Goal: Transaction & Acquisition: Purchase product/service

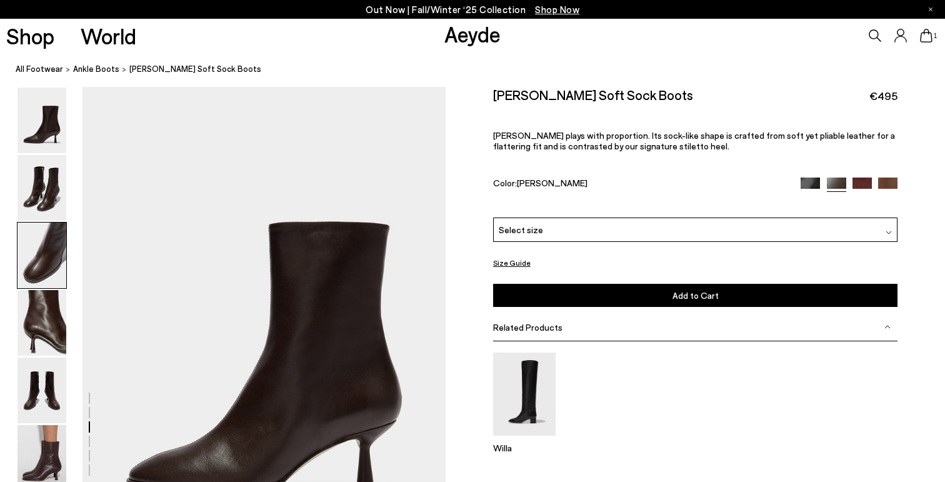
scroll to position [1104, 0]
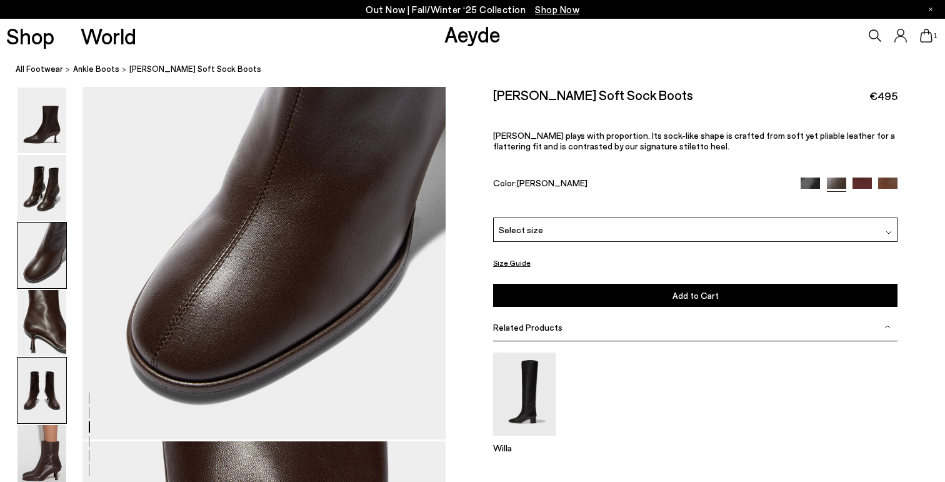
click at [29, 410] on img at bounding box center [41, 390] width 49 height 66
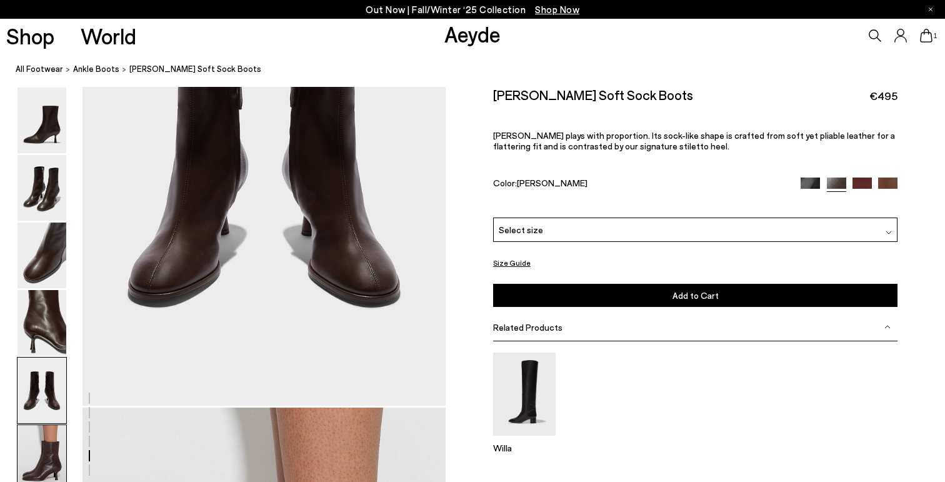
click at [47, 454] on img at bounding box center [41, 458] width 49 height 66
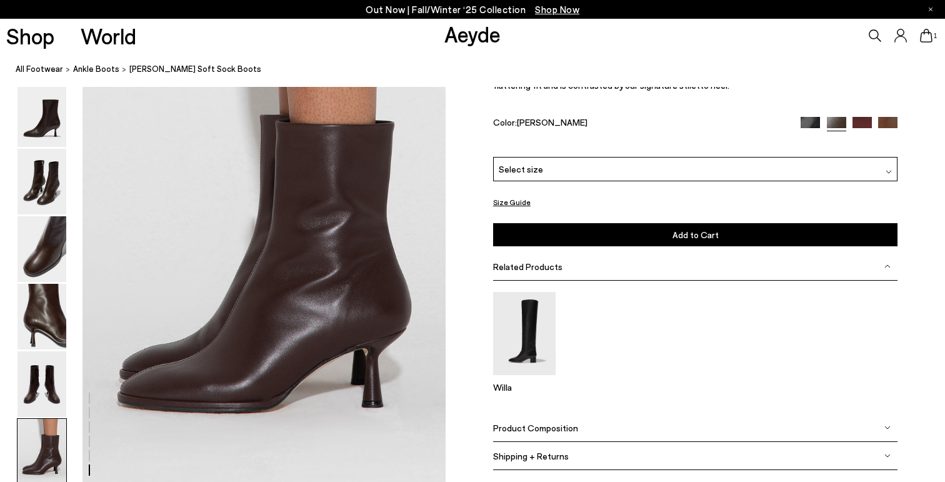
scroll to position [2518, 0]
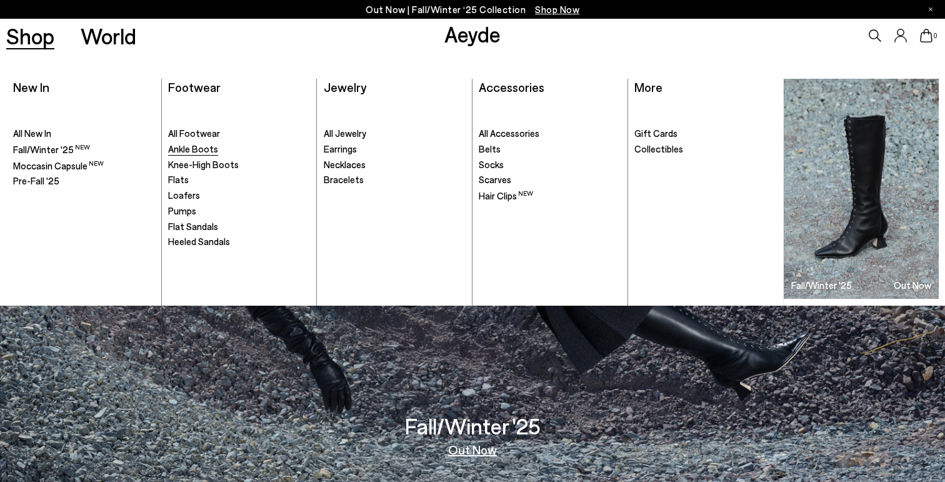
click at [203, 148] on span "Ankle Boots" at bounding box center [193, 148] width 50 height 11
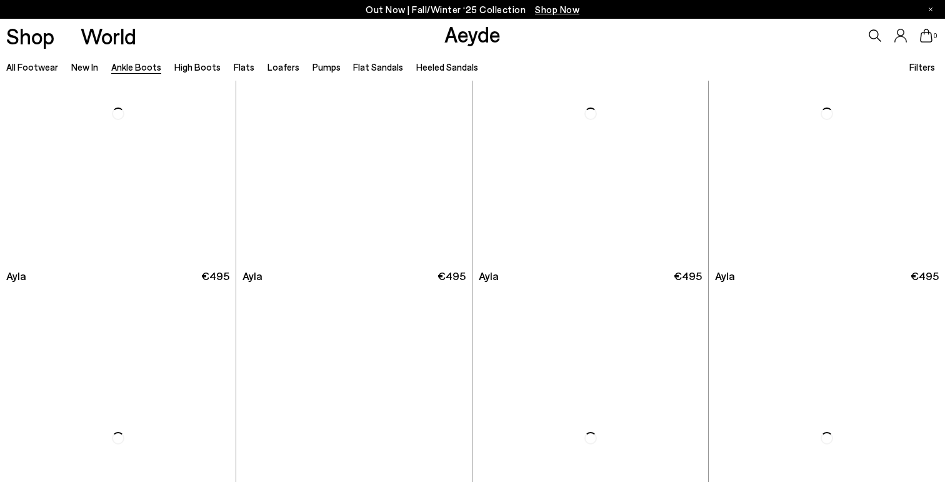
scroll to position [3678, 0]
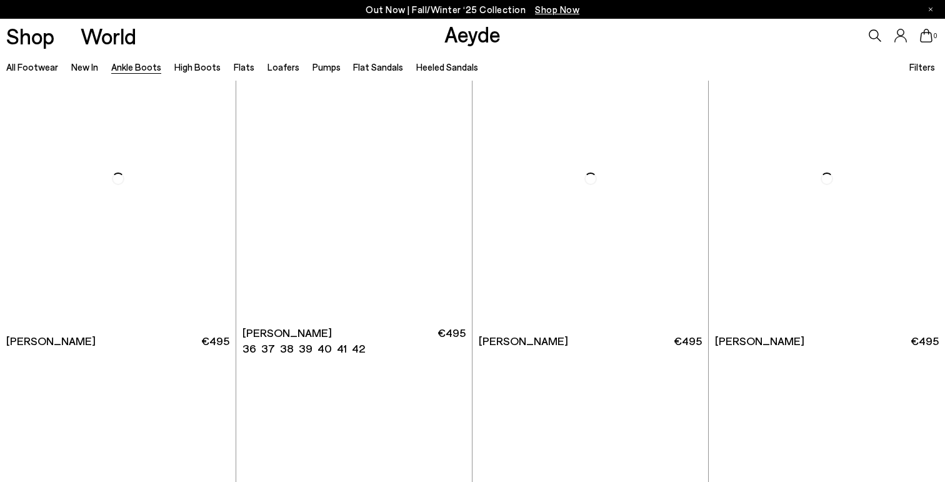
scroll to position [5891, 0]
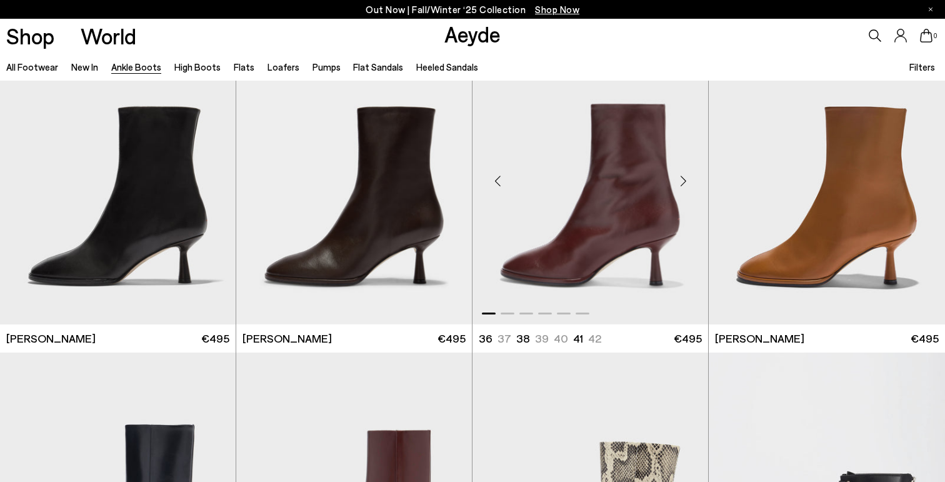
click at [549, 264] on img "1 / 6" at bounding box center [590, 176] width 236 height 296
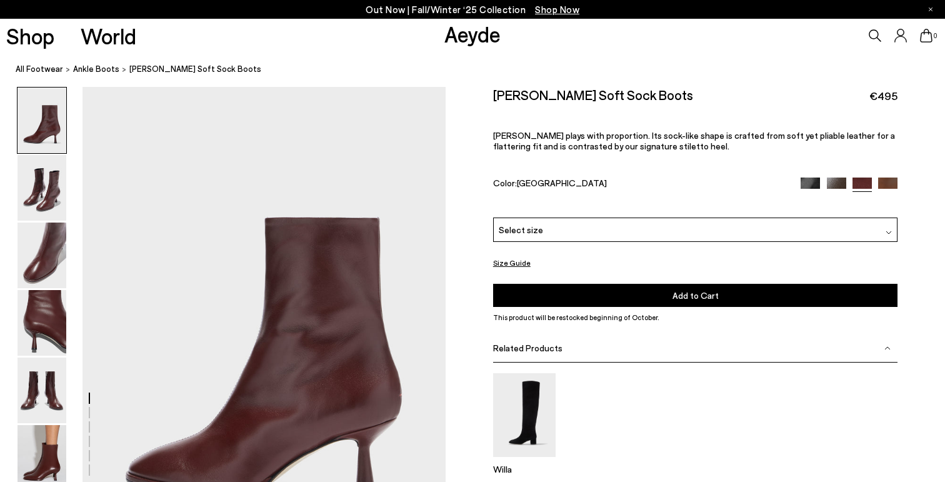
click at [554, 229] on div "Select size" at bounding box center [695, 229] width 405 height 24
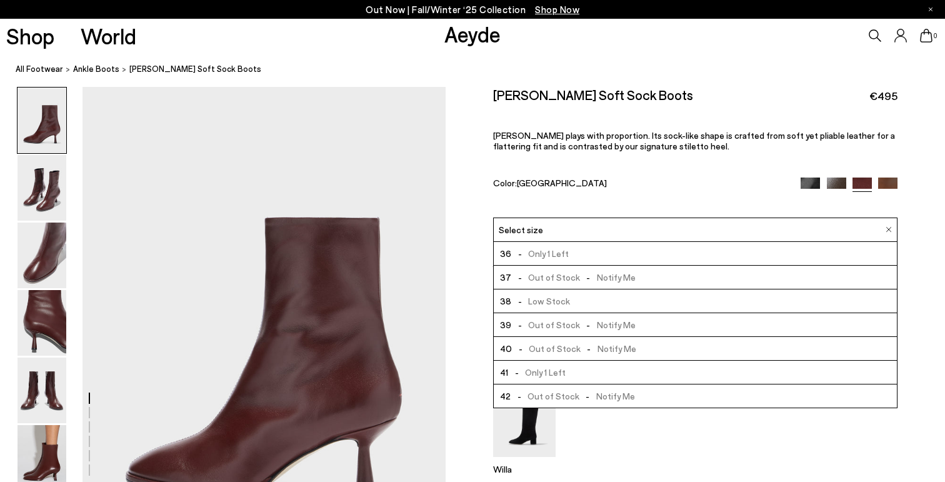
click at [582, 324] on span "-" at bounding box center [588, 324] width 17 height 11
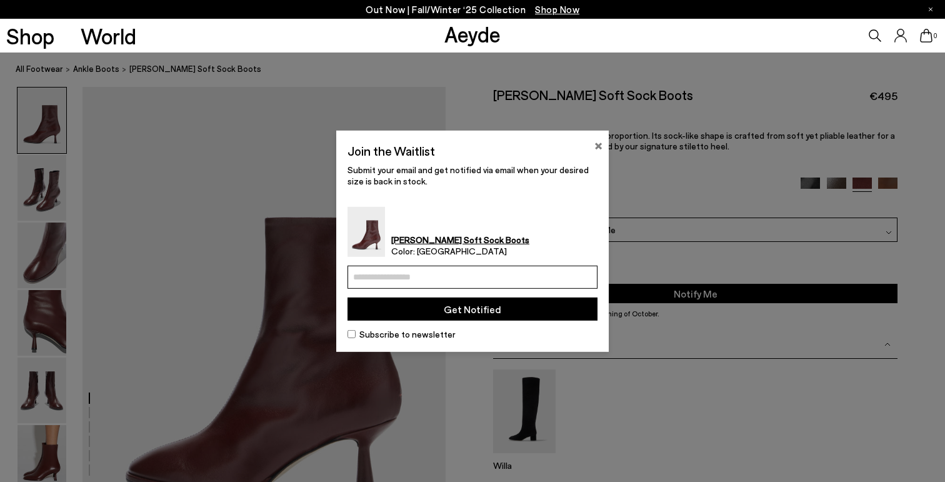
click at [601, 141] on button "×" at bounding box center [598, 143] width 8 height 15
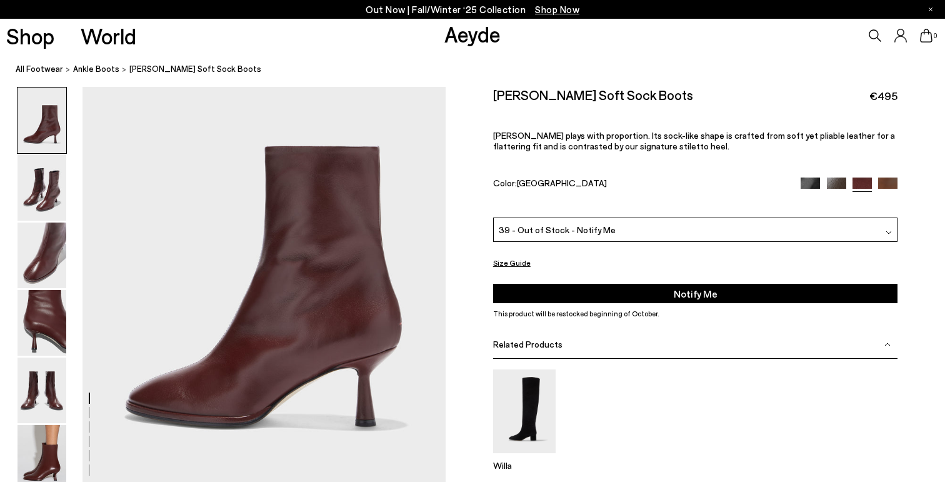
scroll to position [77, 0]
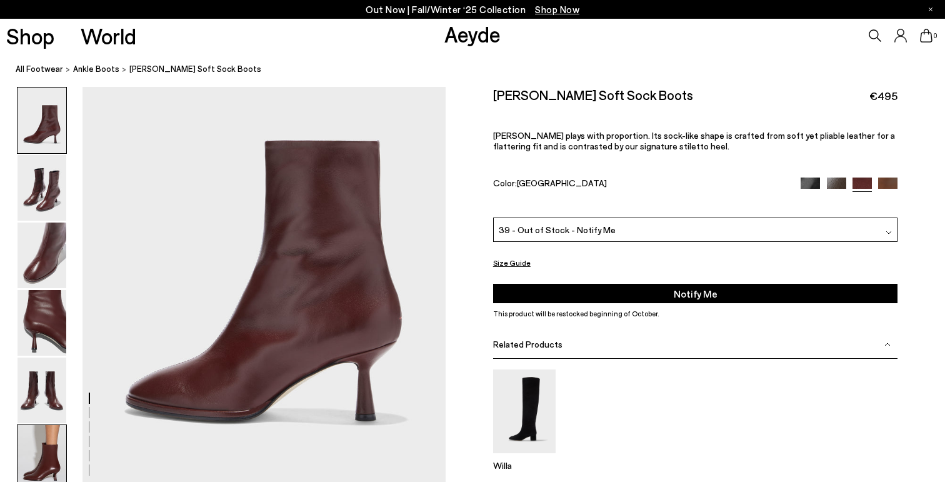
click at [54, 449] on img at bounding box center [41, 458] width 49 height 66
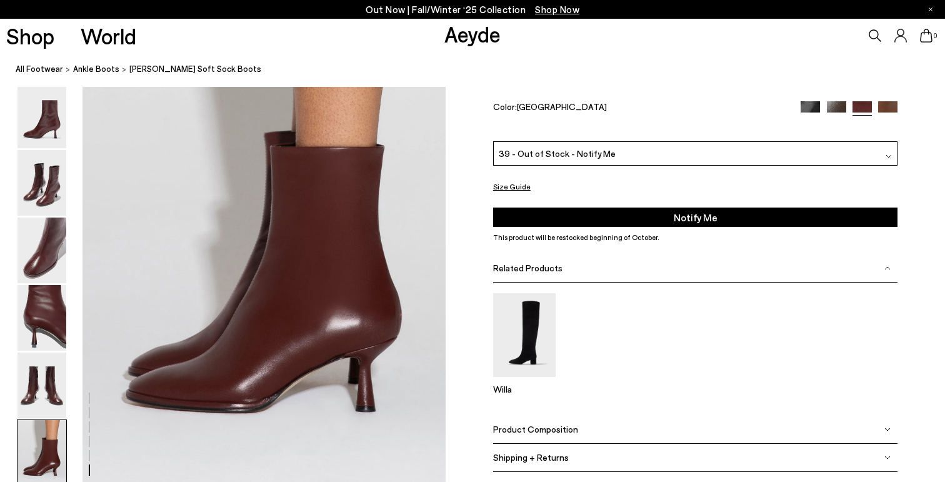
scroll to position [2518, 0]
